Goal: Information Seeking & Learning: Learn about a topic

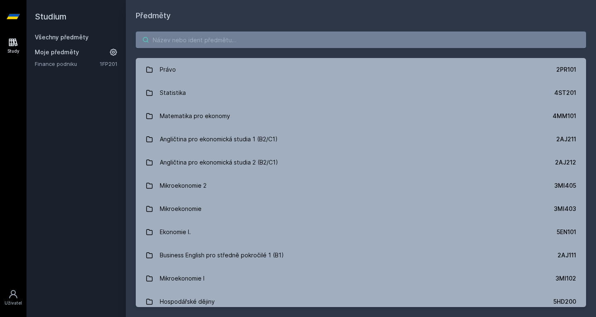
click at [326, 41] on input "search" at bounding box center [361, 39] width 450 height 17
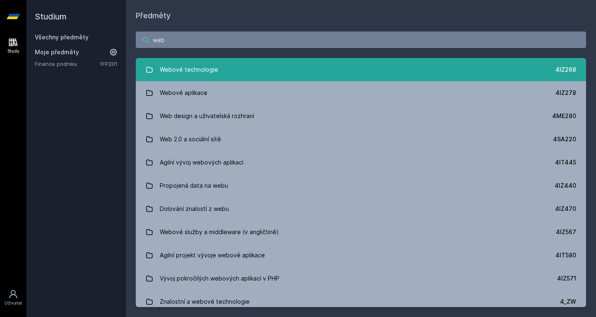
type input "web"
click at [254, 65] on link "Webové technologie 4IZ268" at bounding box center [361, 69] width 450 height 23
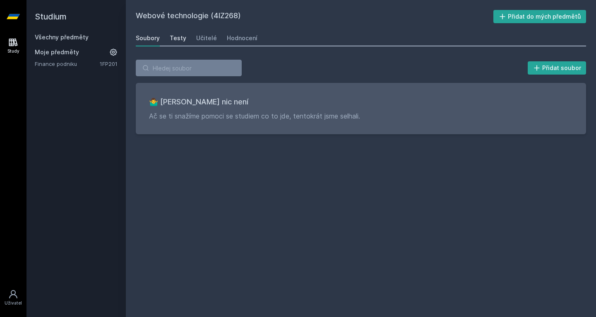
click at [182, 34] on div "Testy" at bounding box center [178, 38] width 17 height 8
click at [193, 36] on div "Soubory Testy Učitelé Hodnocení" at bounding box center [361, 38] width 450 height 17
click at [202, 36] on div "Učitelé" at bounding box center [206, 38] width 21 height 8
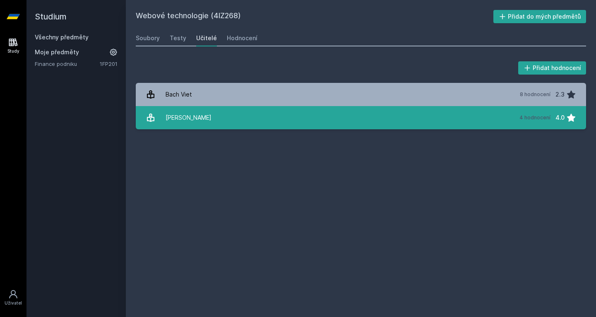
click at [204, 120] on link "[PERSON_NAME] 4 hodnocení 4.0" at bounding box center [361, 117] width 450 height 23
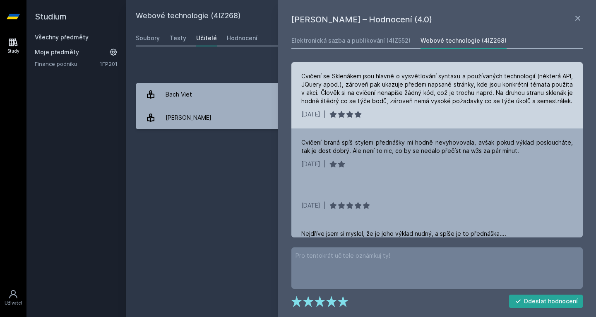
click at [353, 83] on div "Cvičení se Sklenákem jsou hlavně o vysvětlování syntaxu a používaných technolog…" at bounding box center [436, 88] width 271 height 33
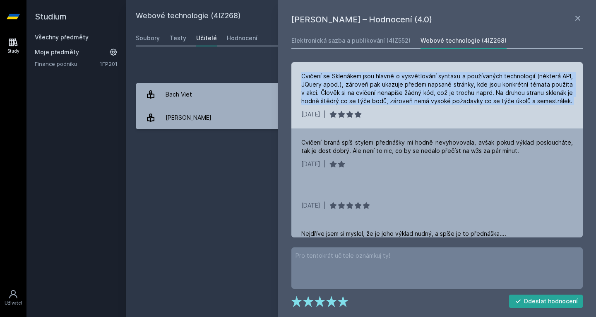
click at [353, 83] on div "Cvičení se Sklenákem jsou hlavně o vysvětlování syntaxu a používaných technolog…" at bounding box center [436, 88] width 271 height 33
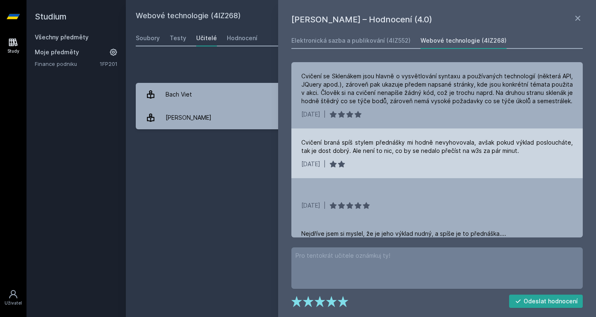
click at [457, 144] on div "Cvičení braná spíš stylem přednášky mi hodně nevyhovovala, avšak pokud výklad p…" at bounding box center [436, 146] width 271 height 17
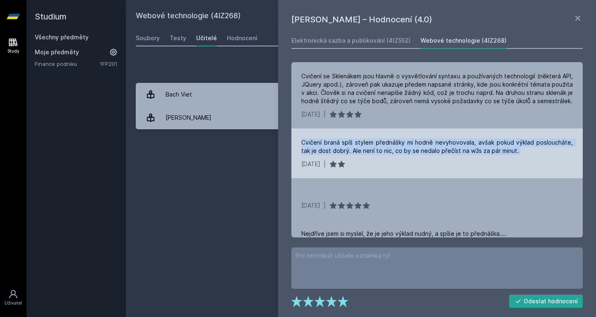
click at [457, 144] on div "Cvičení braná spíš stylem přednášky mi hodně nevyhovovala, avšak pokud výklad p…" at bounding box center [436, 146] width 271 height 17
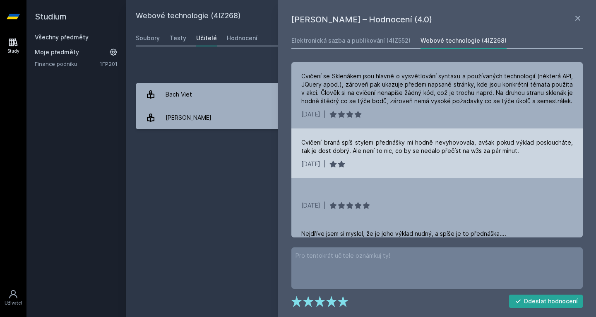
click at [456, 170] on div "Cvičení braná spíš stylem přednášky mi hodně nevyhovovala, avšak pokud výklad p…" at bounding box center [436, 153] width 291 height 50
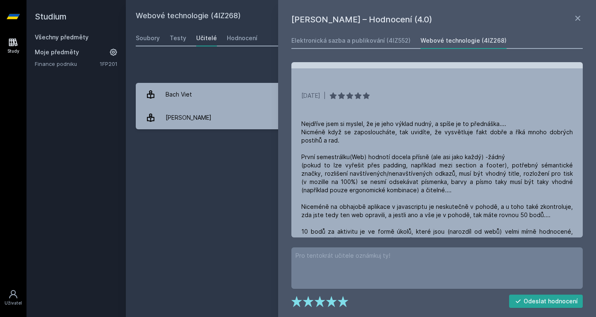
scroll to position [139, 0]
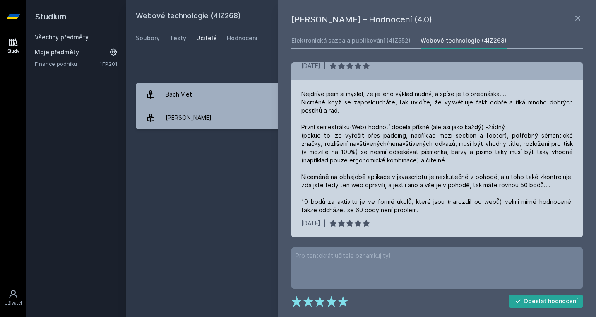
click at [419, 94] on div "Nejdříve jsem si myslel, že je jeho výklad nudný, a spíše je to přednáška.... N…" at bounding box center [436, 152] width 271 height 124
click at [418, 100] on div "Nejdříve jsem si myslel, že je jeho výklad nudný, a spíše je to přednáška.... N…" at bounding box center [436, 152] width 271 height 124
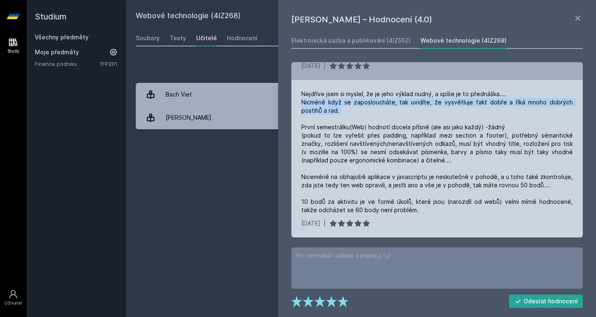
click at [418, 100] on div "Nejdříve jsem si myslel, že je jeho výklad nudný, a spíše je to přednáška.... N…" at bounding box center [436, 152] width 271 height 124
click at [351, 130] on div "Nejdříve jsem si myslel, že je jeho výklad nudný, a spíše je to přednáška.... N…" at bounding box center [436, 152] width 271 height 124
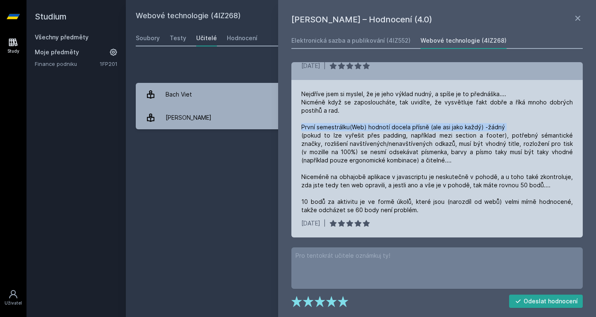
click at [351, 130] on div "Nejdříve jsem si myslel, že je jeho výklad nudný, a spíše je to přednáška.... N…" at bounding box center [436, 152] width 271 height 124
click at [326, 132] on div "Nejdříve jsem si myslel, že je jeho výklad nudný, a spíše je to přednáška.... N…" at bounding box center [436, 152] width 271 height 124
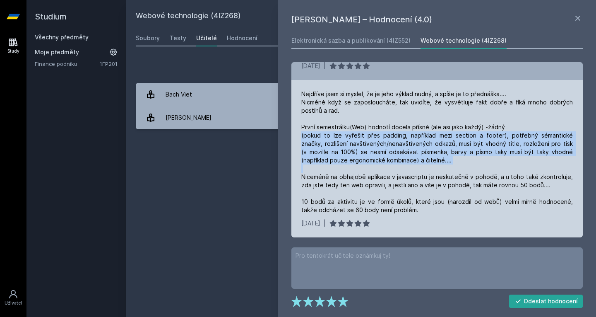
click at [326, 132] on div "Nejdříve jsem si myslel, že je jeho výklad nudný, a spíše je to přednáška.... N…" at bounding box center [436, 152] width 271 height 124
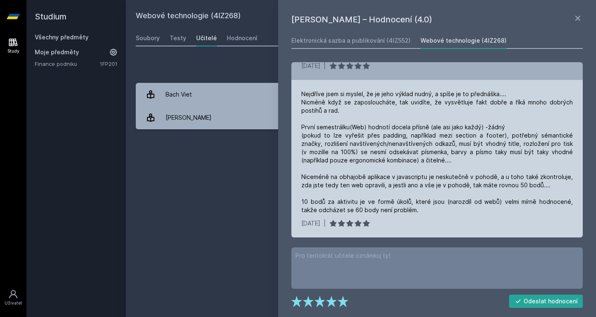
click at [364, 130] on div "Nejdříve jsem si myslel, že je jeho výklad nudný, a spíše je to přednáška.... N…" at bounding box center [436, 152] width 271 height 124
click at [411, 131] on div "Nejdříve jsem si myslel, že je jeho výklad nudný, a spíše je to přednáška.... N…" at bounding box center [436, 152] width 271 height 124
click at [314, 137] on div "Nejdříve jsem si myslel, že je jeho výklad nudný, a spíše je to přednáška.... N…" at bounding box center [436, 152] width 271 height 124
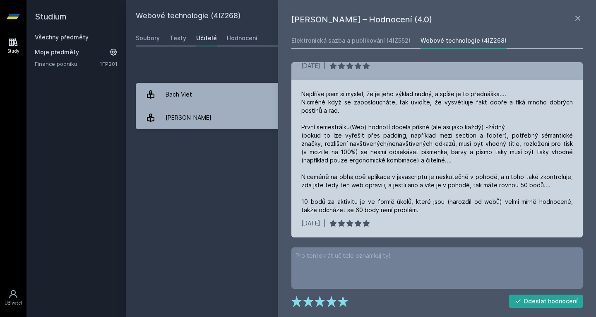
click at [334, 139] on div "Nejdříve jsem si myslel, že je jeho výklad nudný, a spíše je to přednáška.... N…" at bounding box center [436, 152] width 271 height 124
click at [387, 144] on div "Nejdříve jsem si myslel, že je jeho výklad nudný, a spíše je to přednáška.... N…" at bounding box center [436, 152] width 271 height 124
click at [435, 134] on div "Nejdříve jsem si myslel, že je jeho výklad nudný, a spíše je to přednáška.... N…" at bounding box center [436, 152] width 271 height 124
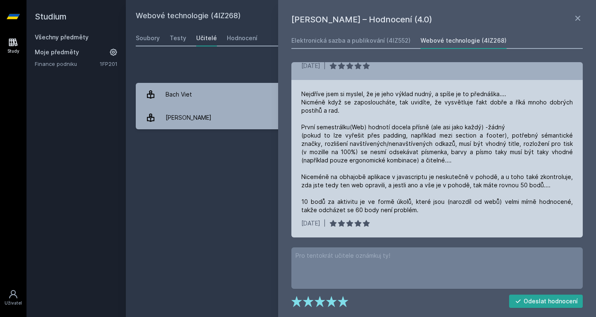
click at [331, 154] on div "Nejdříve jsem si myslel, že je jeho výklad nudný, a spíše je to přednáška.... N…" at bounding box center [436, 152] width 271 height 124
click at [357, 151] on div "Nejdříve jsem si myslel, že je jeho výklad nudný, a spíše je to přednáška.... N…" at bounding box center [436, 152] width 271 height 124
click at [384, 151] on div "Nejdříve jsem si myslel, že je jeho výklad nudný, a spíše je to přednáška.... N…" at bounding box center [436, 152] width 271 height 124
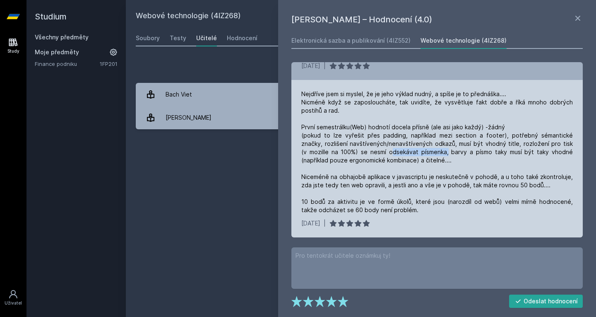
drag, startPoint x: 384, startPoint y: 151, endPoint x: 416, endPoint y: 152, distance: 32.7
click at [416, 152] on div "Nejdříve jsem si myslel, že je jeho výklad nudný, a spíše je to přednáška.... N…" at bounding box center [436, 152] width 271 height 124
click at [448, 147] on div "Nejdříve jsem si myslel, že je jeho výklad nudný, a spíše je to přednáška.... N…" at bounding box center [436, 152] width 271 height 124
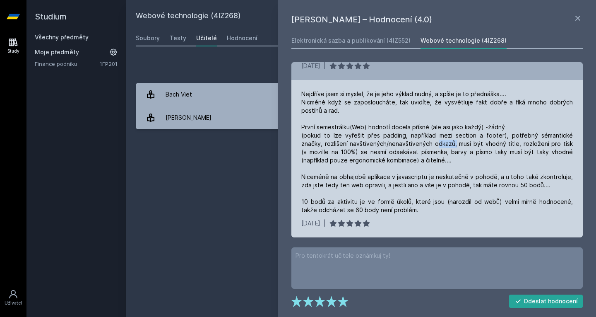
click at [448, 147] on div "Nejdříve jsem si myslel, že je jeho výklad nudný, a spíše je to přednáška.... N…" at bounding box center [436, 152] width 271 height 124
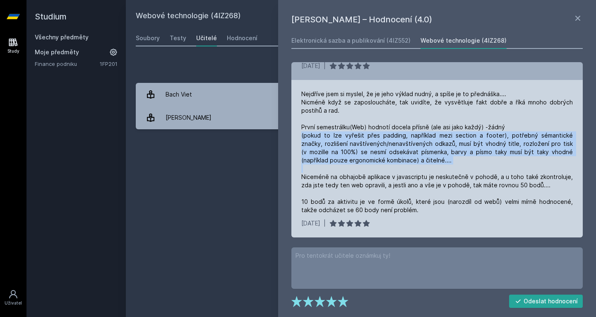
drag, startPoint x: 448, startPoint y: 147, endPoint x: 460, endPoint y: 155, distance: 14.3
click at [460, 155] on div "Nejdříve jsem si myslel, že je jeho výklad nudný, a spíše je to přednáška.... N…" at bounding box center [436, 152] width 271 height 124
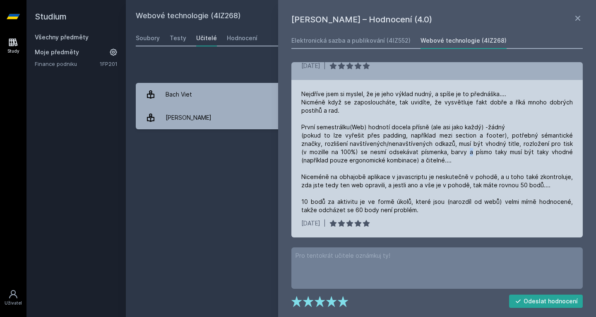
click at [460, 155] on div "Nejdříve jsem si myslel, že je jeho výklad nudný, a spíše je to přednáška.... N…" at bounding box center [436, 152] width 271 height 124
drag, startPoint x: 349, startPoint y: 171, endPoint x: 351, endPoint y: 159, distance: 12.1
click at [351, 159] on div "Nejdříve jsem si myslel, že je jeho výklad nudný, a spíše je to přednáška.... N…" at bounding box center [436, 152] width 271 height 124
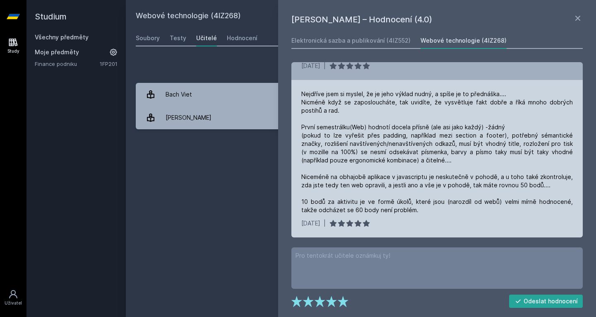
click at [321, 174] on div "Nejdříve jsem si myslel, že je jeho výklad nudný, a spíše je to přednáška.... N…" at bounding box center [436, 152] width 271 height 124
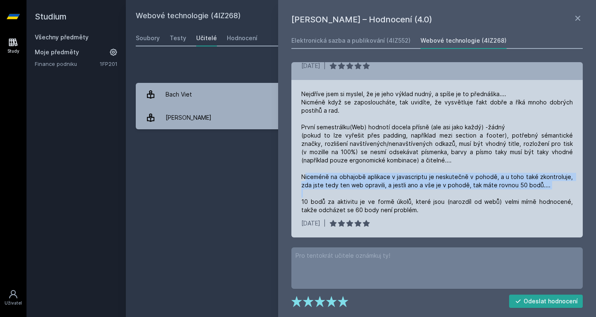
click at [321, 174] on div "Nejdříve jsem si myslel, že je jeho výklad nudný, a spíše je to přednáška.... N…" at bounding box center [436, 152] width 271 height 124
click at [321, 187] on div "Nejdříve jsem si myslel, že je jeho výklad nudný, a spíše je to přednáška.... N…" at bounding box center [436, 152] width 271 height 124
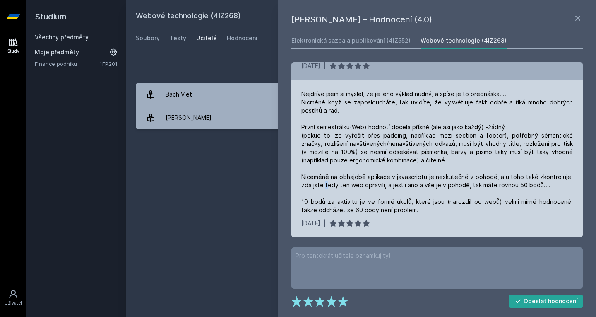
click at [321, 187] on div "Nejdříve jsem si myslel, že je jeho výklad nudný, a spíše je to přednáška.... N…" at bounding box center [436, 152] width 271 height 124
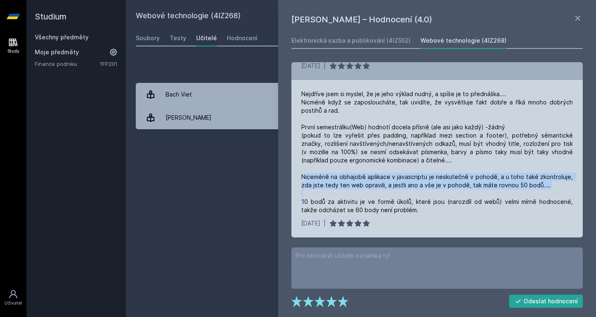
click at [321, 187] on div "Nejdříve jsem si myslel, že je jeho výklad nudný, a spíše je to přednáška.... N…" at bounding box center [436, 152] width 271 height 124
click at [330, 185] on div "Nejdříve jsem si myslel, že je jeho výklad nudný, a spíše je to přednáška.... N…" at bounding box center [436, 152] width 271 height 124
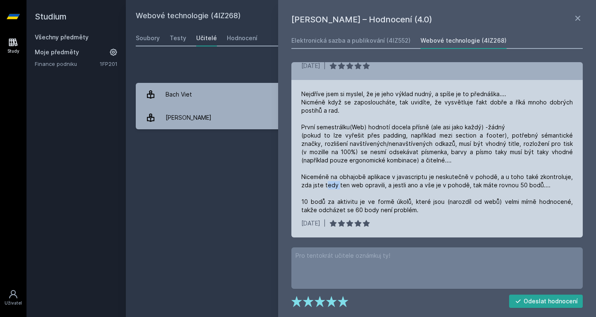
click at [330, 185] on div "Nejdříve jsem si myslel, že je jeho výklad nudný, a spíše je to přednáška.... N…" at bounding box center [436, 152] width 271 height 124
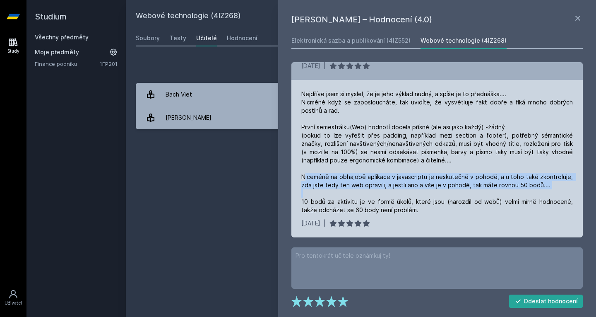
click at [330, 185] on div "Nejdříve jsem si myslel, že je jeho výklad nudný, a spíše je to přednáška.... N…" at bounding box center [436, 152] width 271 height 124
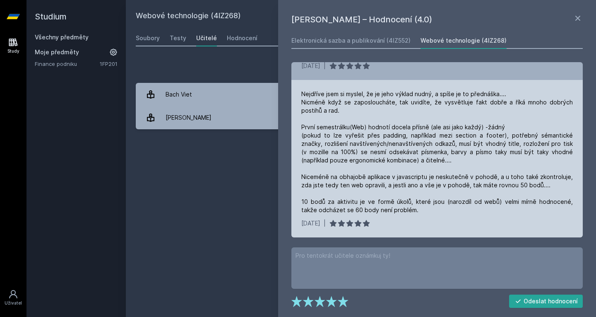
click at [330, 203] on div "Nejdříve jsem si myslel, že je jeho výklad nudný, a spíše je to přednáška.... N…" at bounding box center [436, 152] width 271 height 124
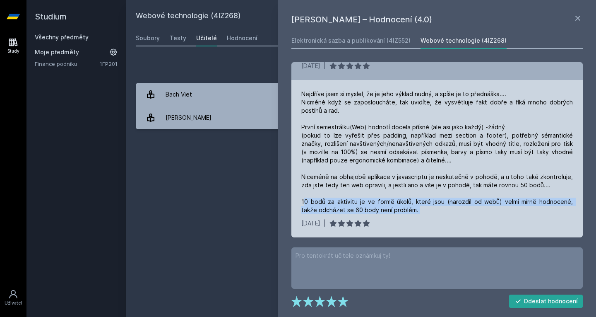
click at [330, 203] on div "Nejdříve jsem si myslel, že je jeho výklad nudný, a spíše je to přednáška.... N…" at bounding box center [436, 152] width 271 height 124
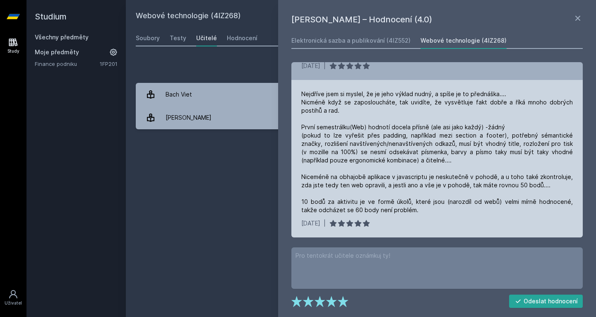
click at [428, 196] on div "Nejdříve jsem si myslel, že je jeho výklad nudný, a spíše je to přednáška.... N…" at bounding box center [436, 152] width 271 height 124
click at [388, 211] on div "Nejdříve jsem si myslel, že je jeho výklad nudný, a spíše je to přednáška.... N…" at bounding box center [436, 152] width 271 height 124
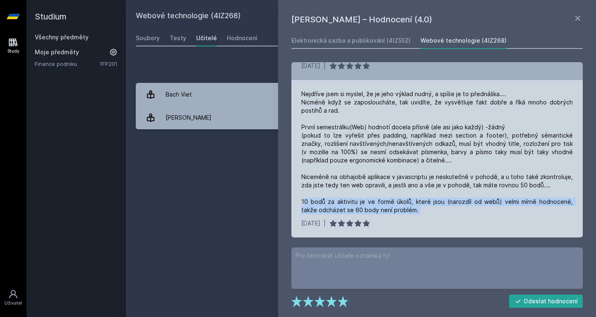
click at [388, 211] on div "Nejdříve jsem si myslel, že je jeho výklad nudný, a spíše je to přednáška.... N…" at bounding box center [436, 152] width 271 height 124
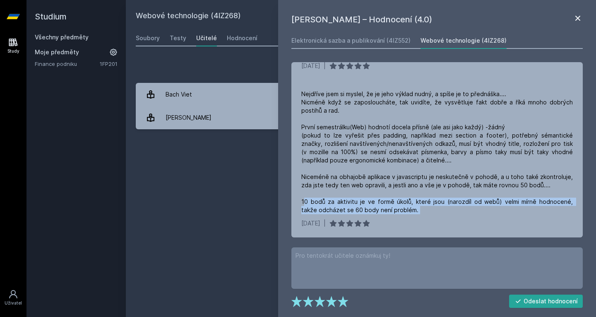
click at [578, 18] on icon at bounding box center [577, 18] width 5 height 5
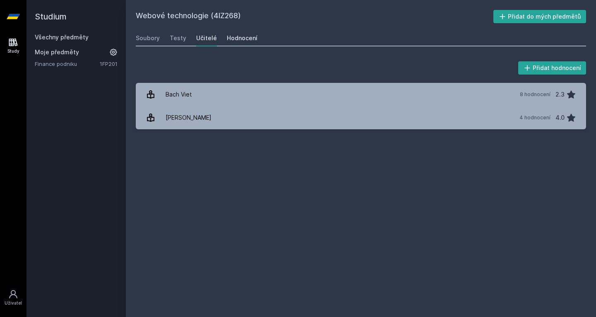
click at [236, 39] on div "Hodnocení" at bounding box center [242, 38] width 31 height 8
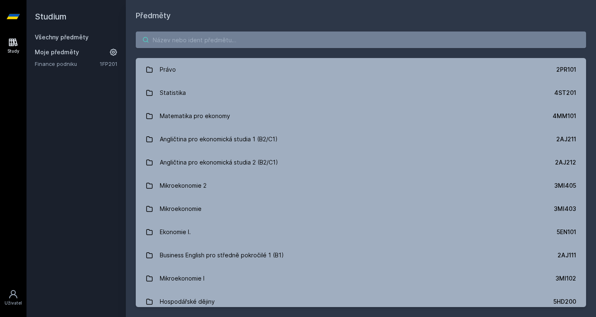
click at [213, 47] on input "search" at bounding box center [361, 39] width 450 height 17
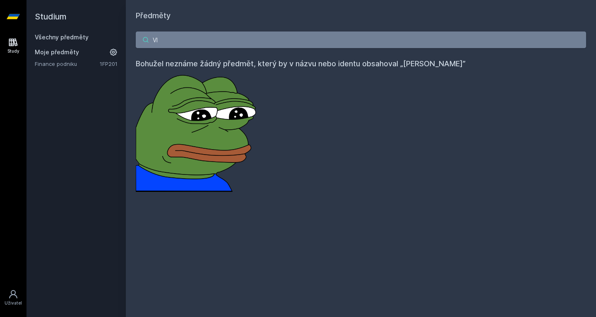
type input "V"
